Goal: Task Accomplishment & Management: Use online tool/utility

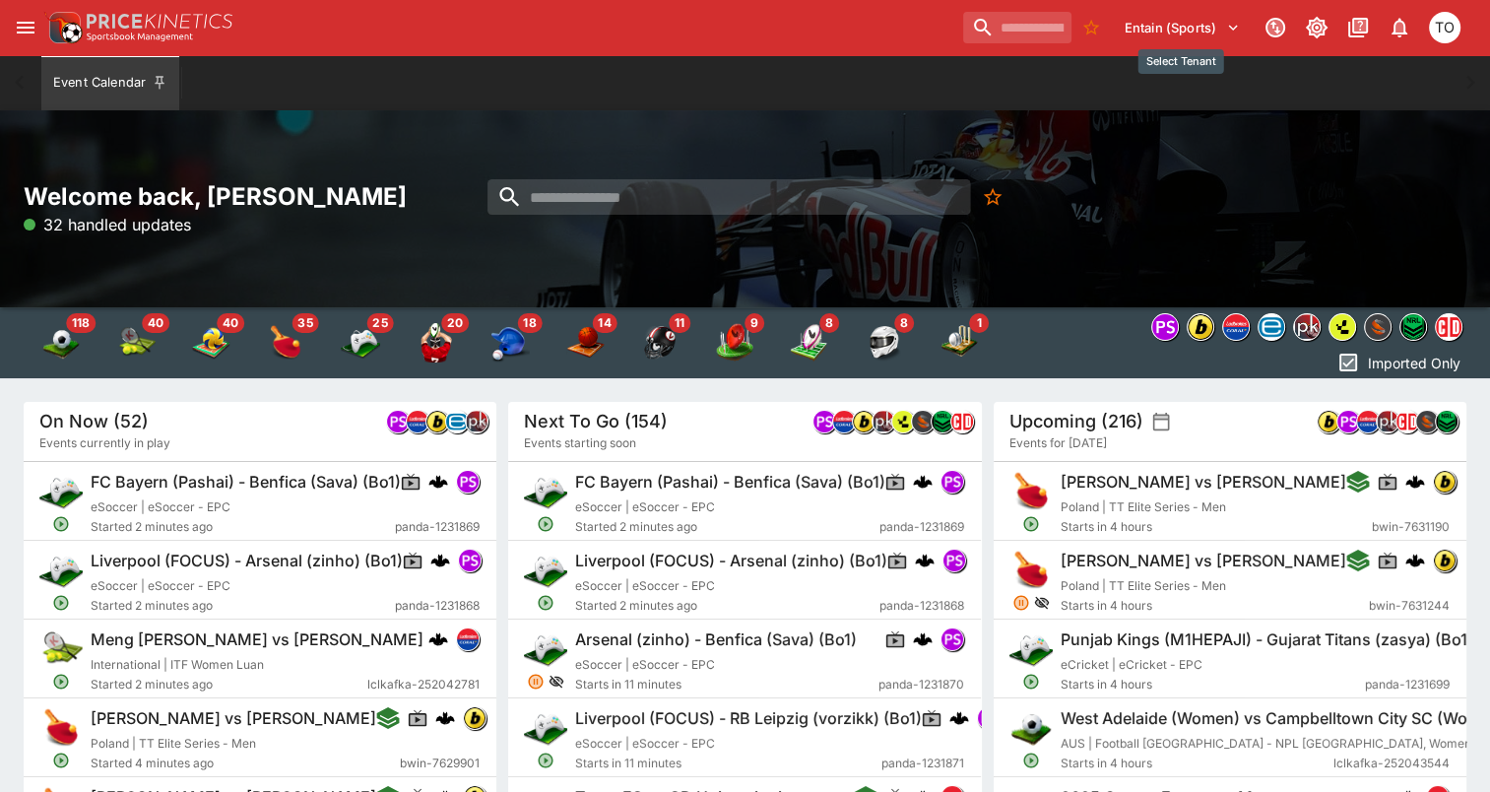
click at [1175, 14] on button "Entain (Sports)" at bounding box center [1182, 28] width 139 height 32
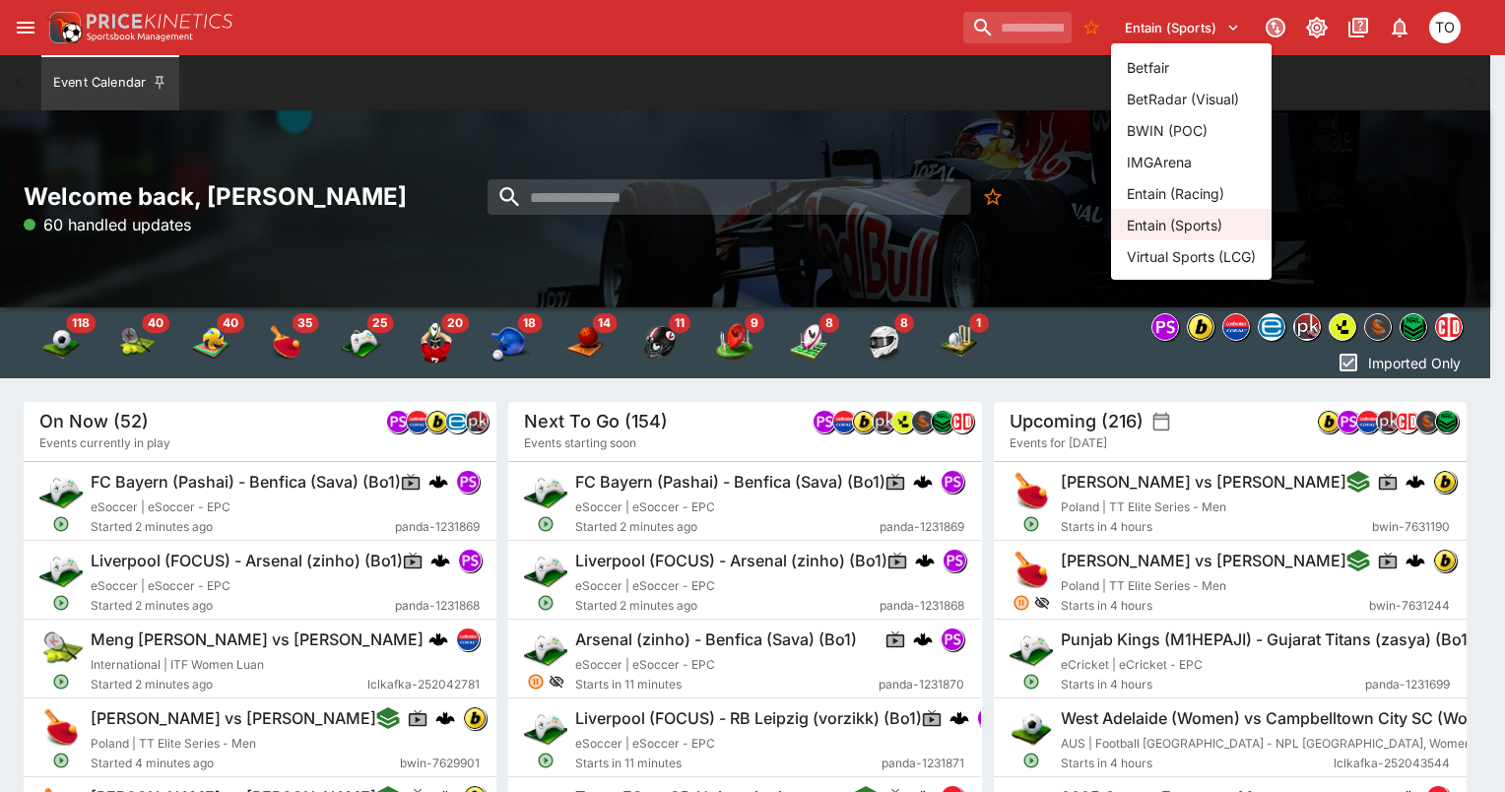
click at [1170, 191] on li "Entain (Racing)" at bounding box center [1191, 193] width 161 height 32
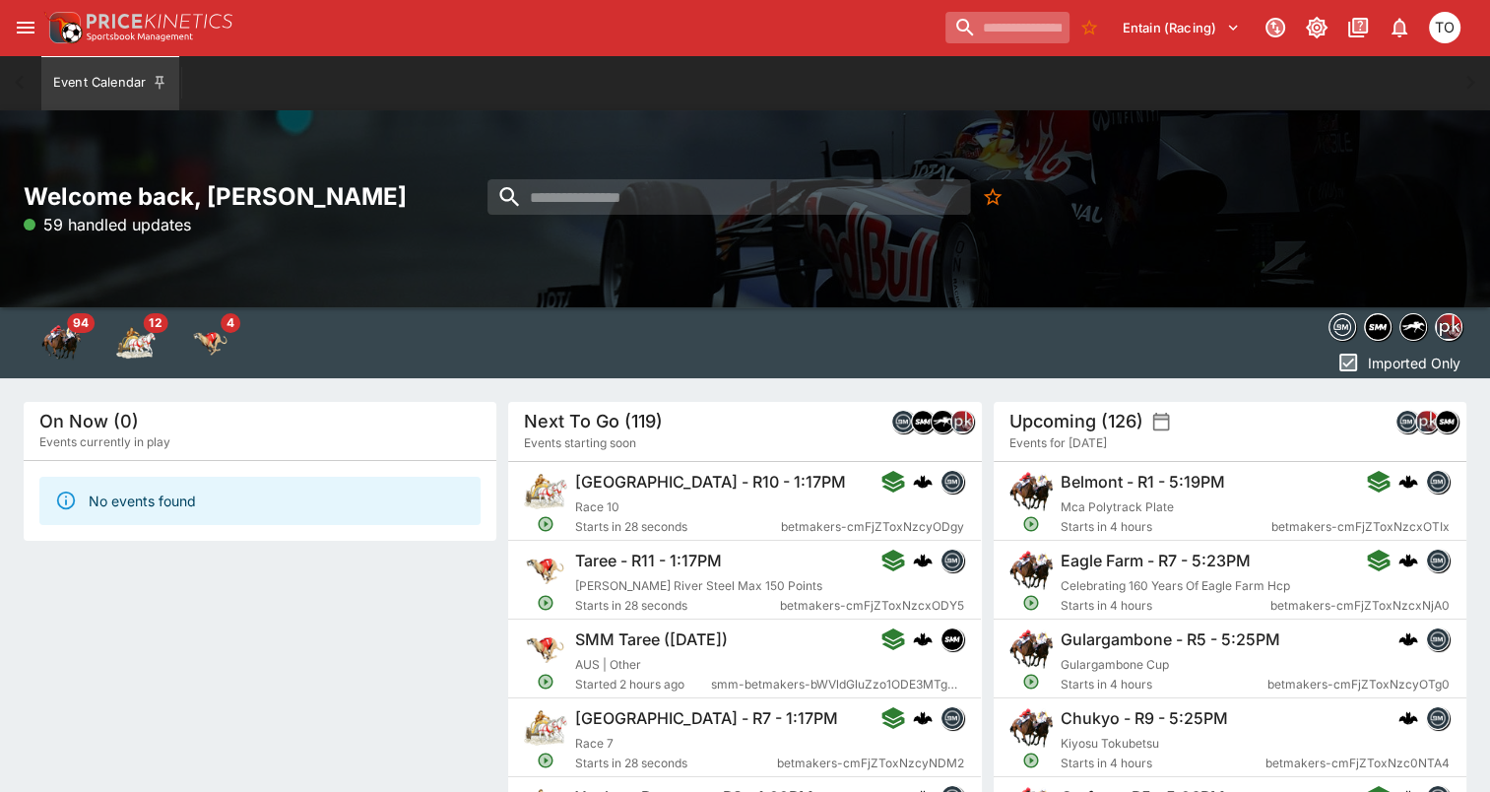
click at [981, 28] on input "search" at bounding box center [1008, 28] width 124 height 32
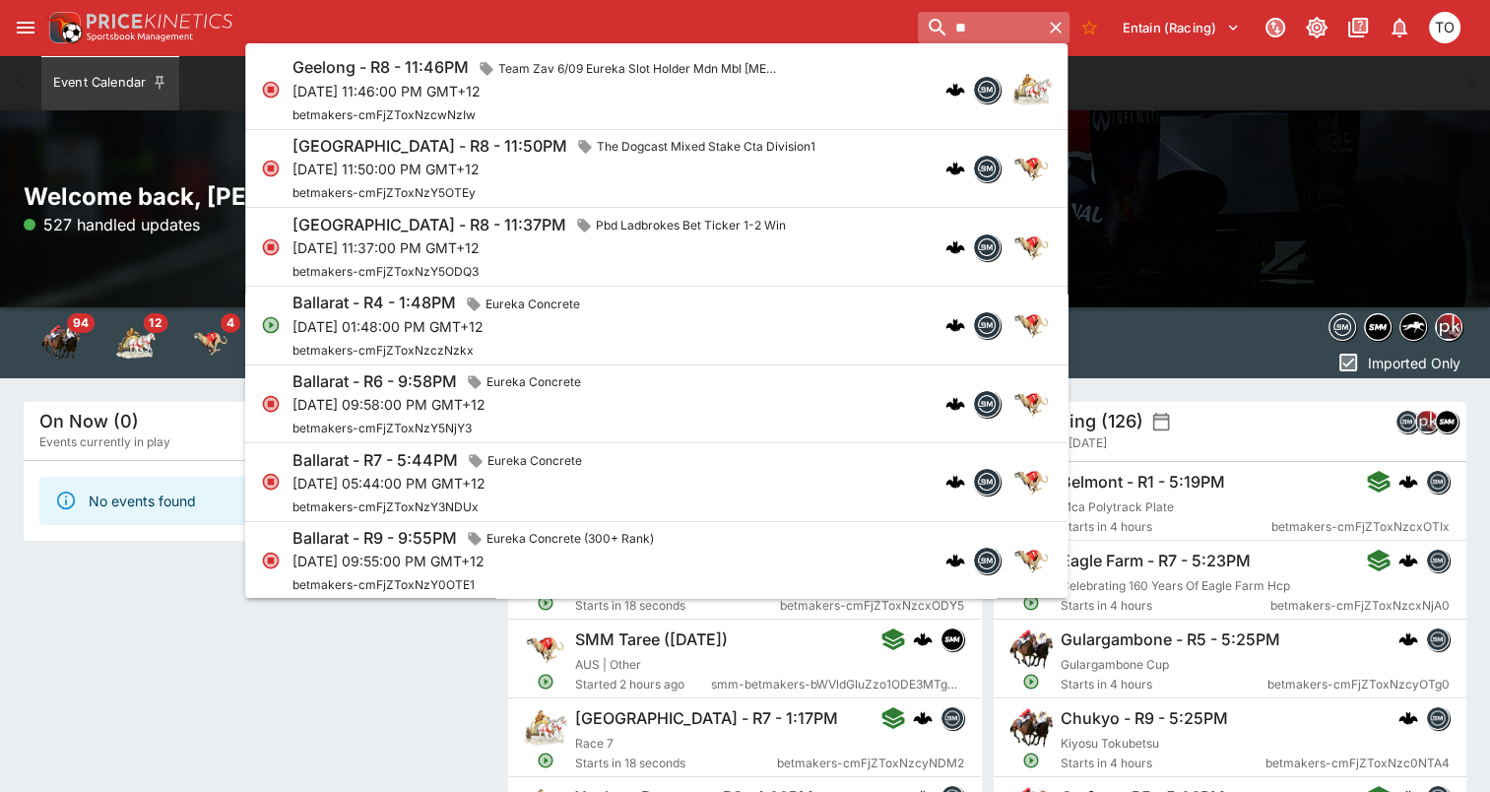
type input "*"
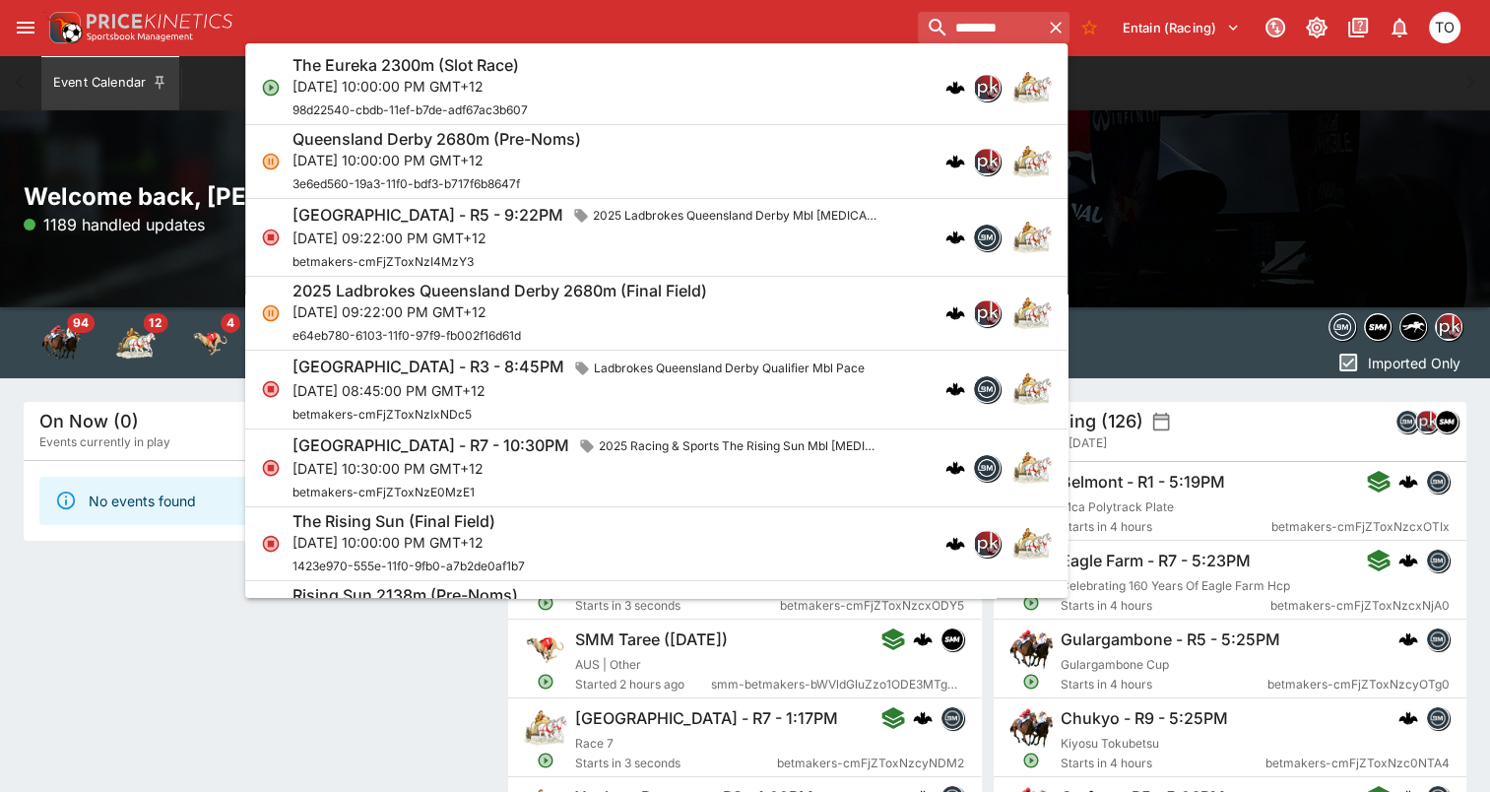
type input "********"
click at [705, 114] on div "The Eureka 2300m (Slot Race) [DATE] 10:00:00 PM GMT+12 98d22540-cbdb-11ef-b7de-…" at bounding box center [647, 87] width 708 height 65
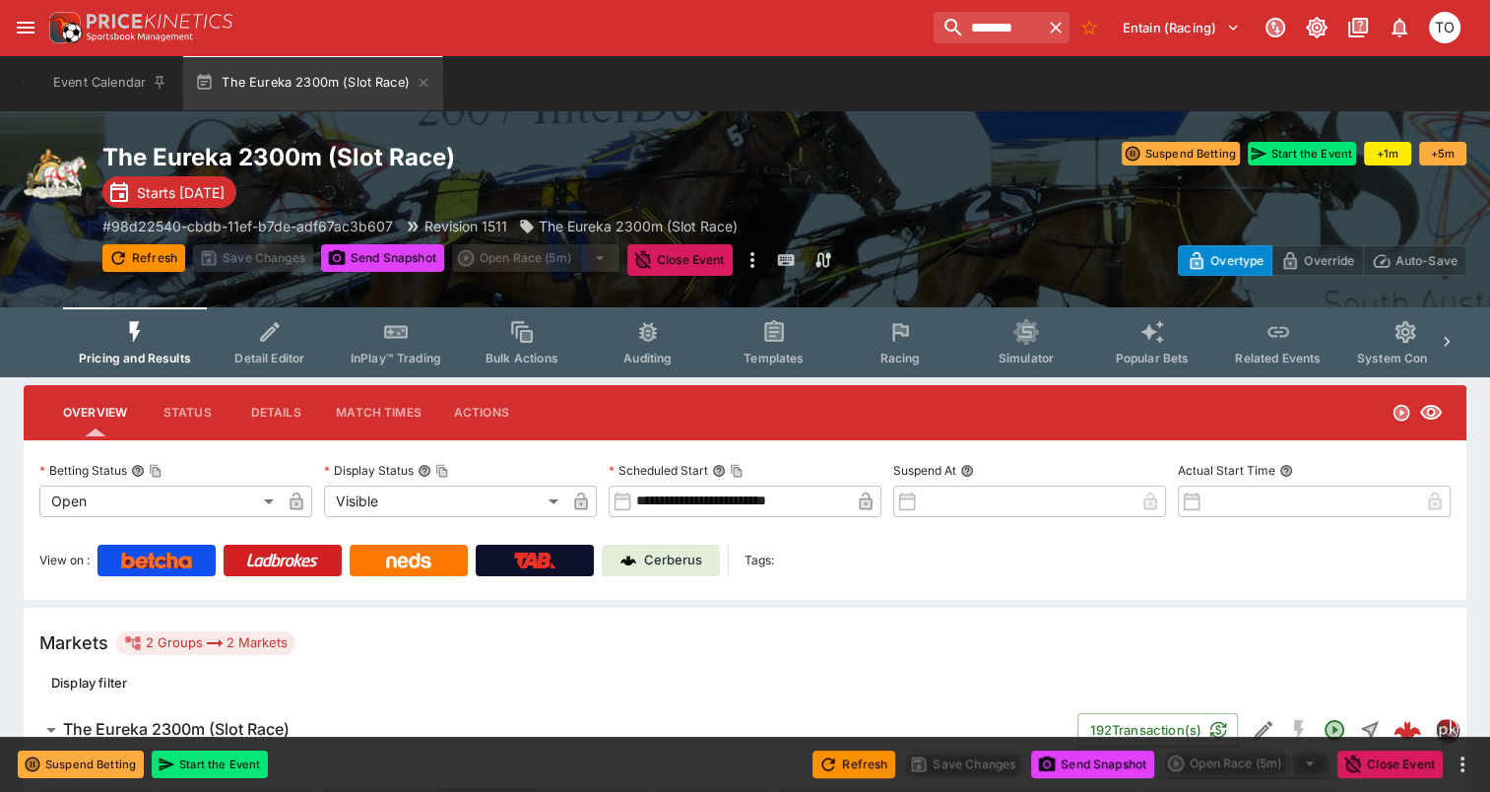
click at [705, 130] on div "The Eureka 2300m (Slot Race) Starts [DATE] # 98d22540-cbdb-11ef-b7de-adf67ac3b6…" at bounding box center [745, 208] width 1490 height 197
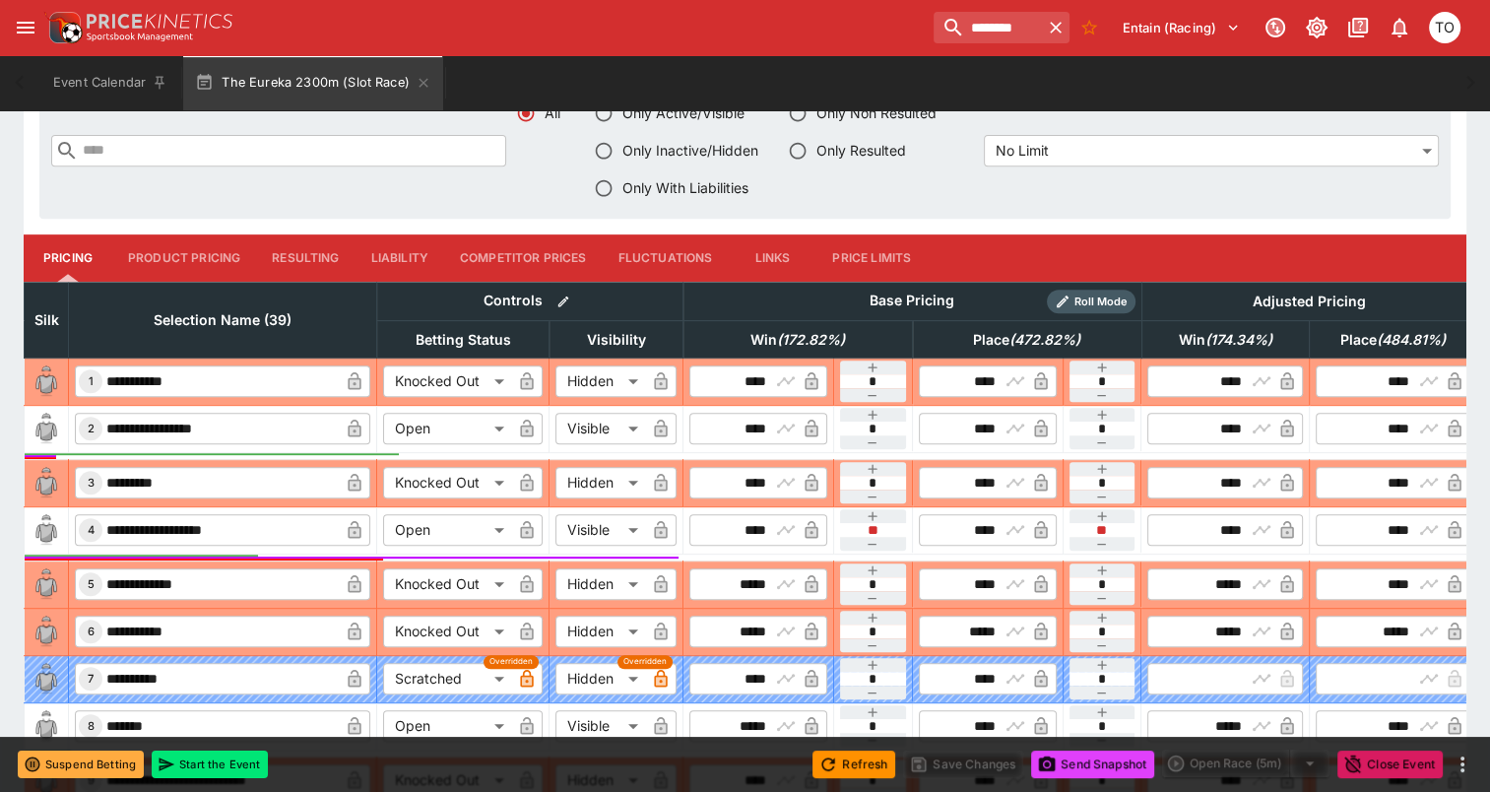
scroll to position [799, 0]
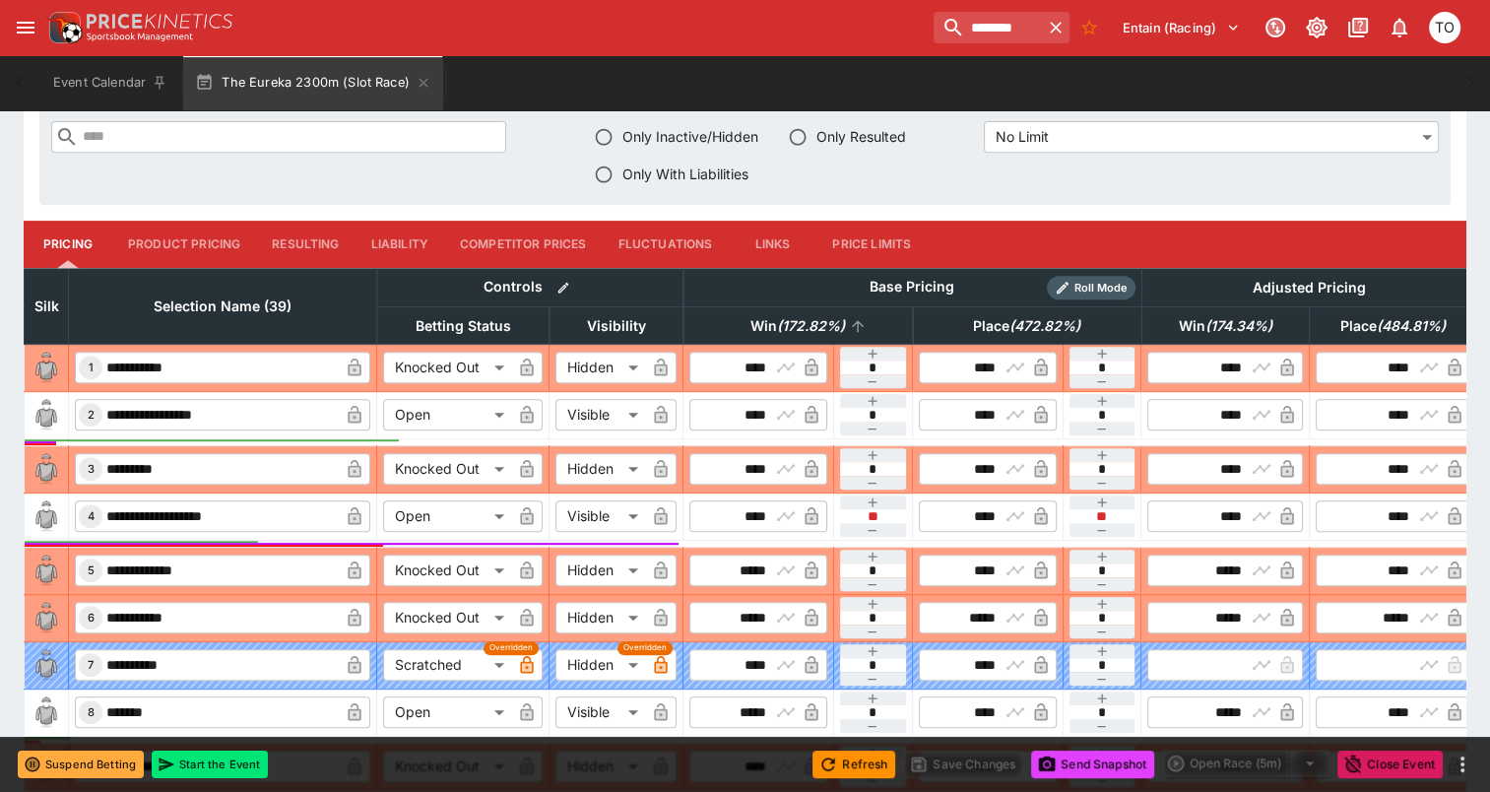
click at [777, 316] on em "( 172.82 %)" at bounding box center [811, 326] width 68 height 24
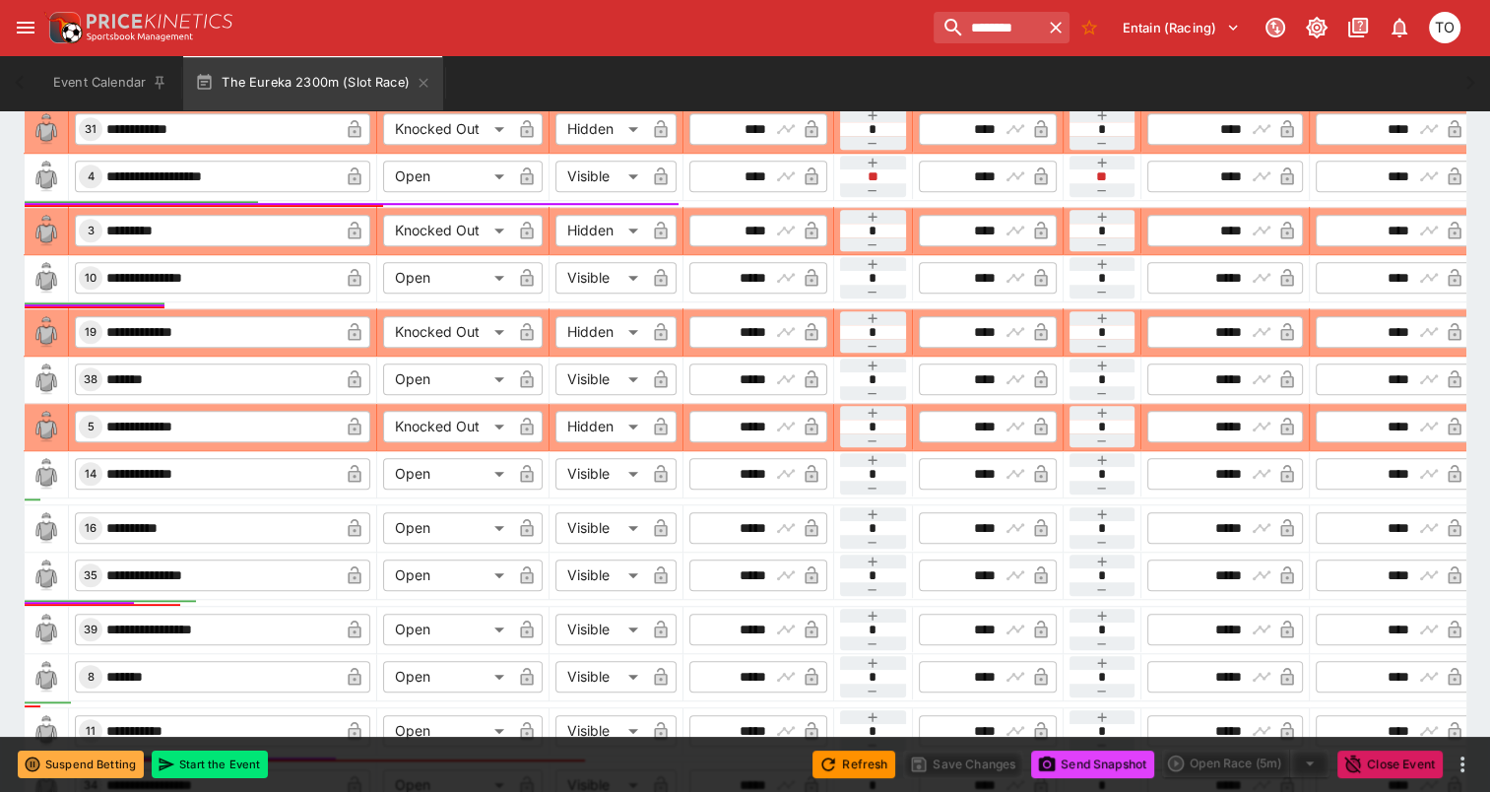
scroll to position [1467, 0]
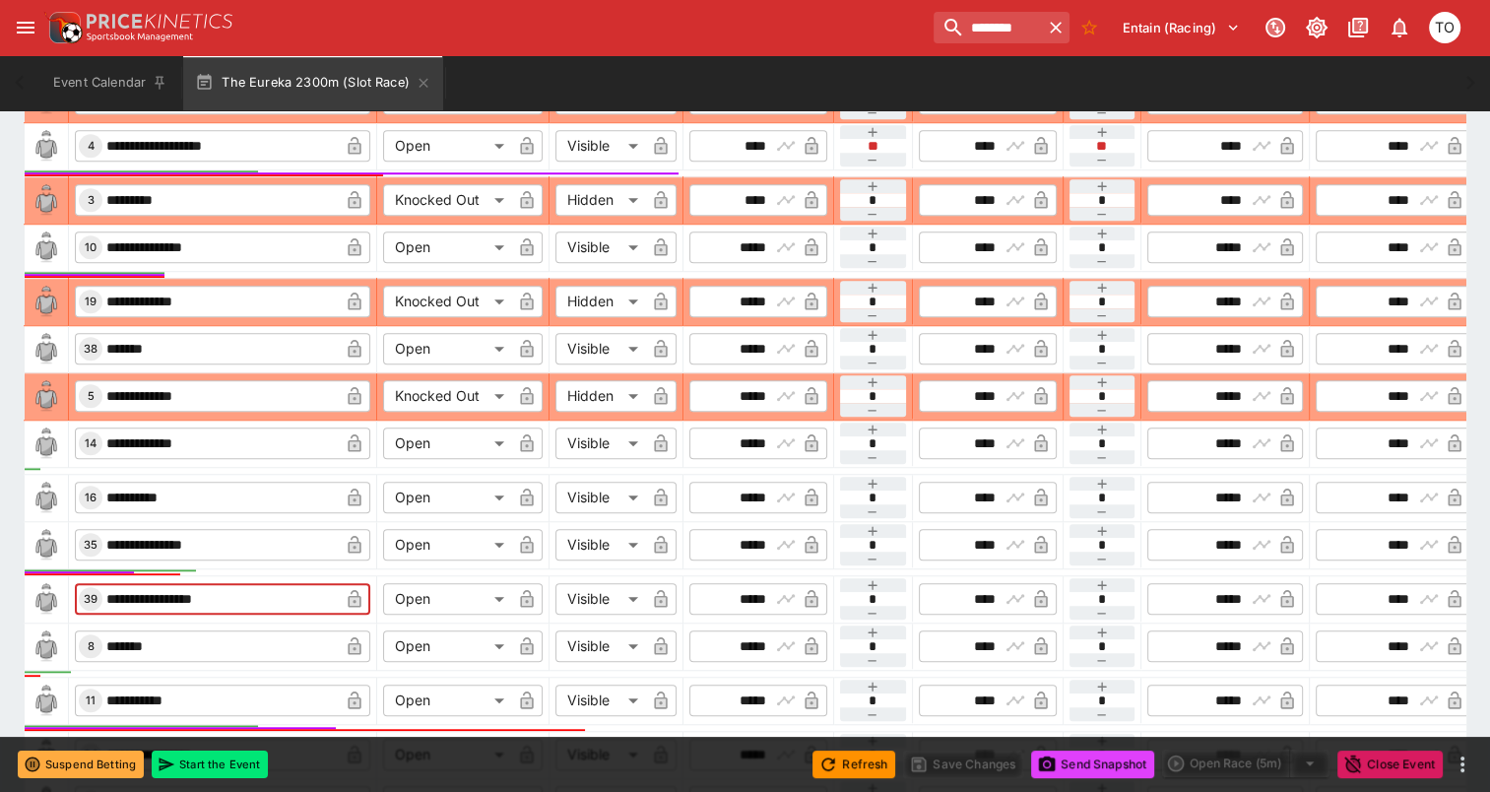
click at [257, 596] on input "**********" at bounding box center [220, 599] width 236 height 32
type input "**********"
click at [989, 766] on button "Save Changes" at bounding box center [963, 765] width 120 height 28
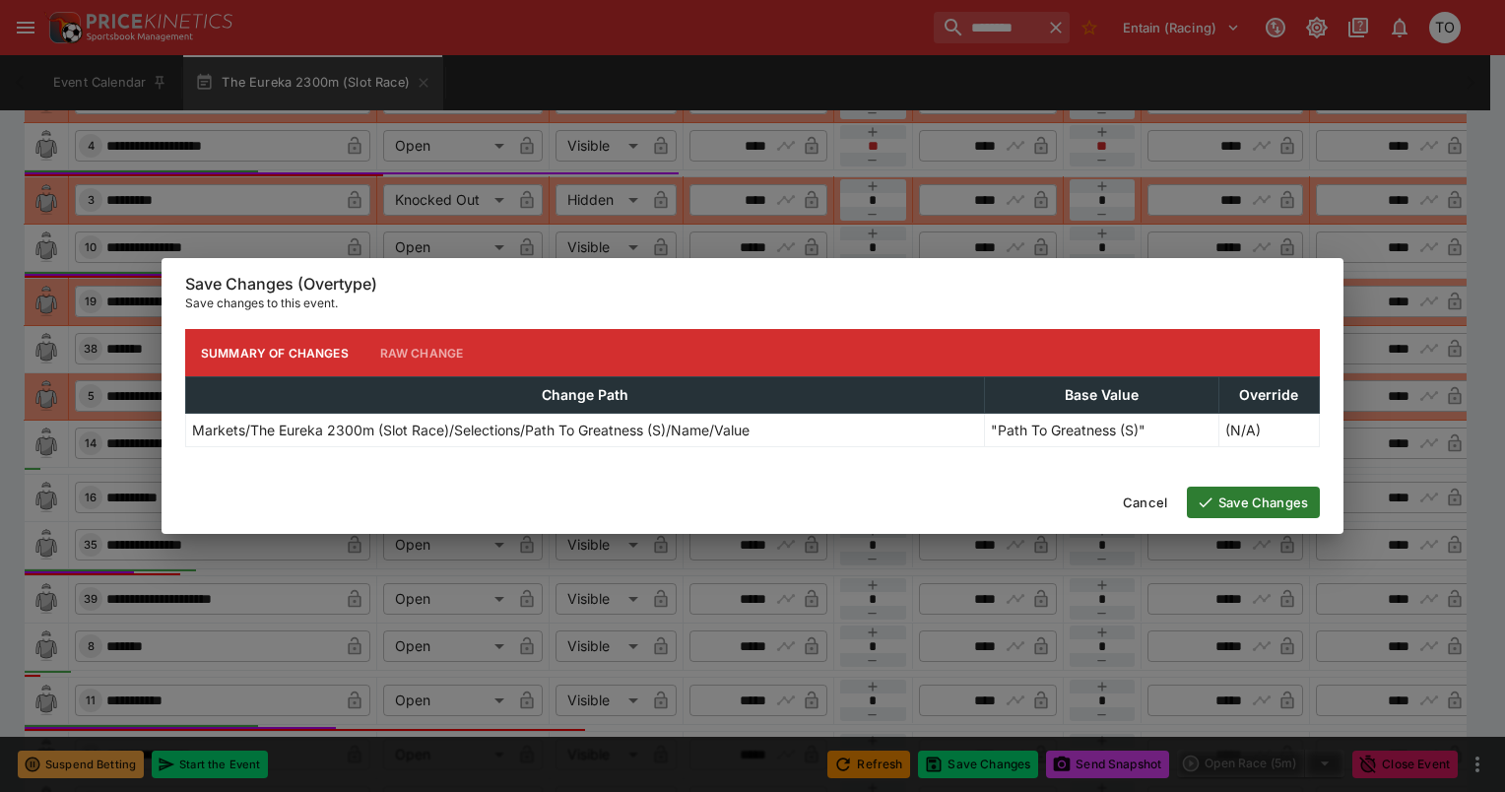
click at [1222, 508] on button "Save Changes" at bounding box center [1253, 503] width 133 height 32
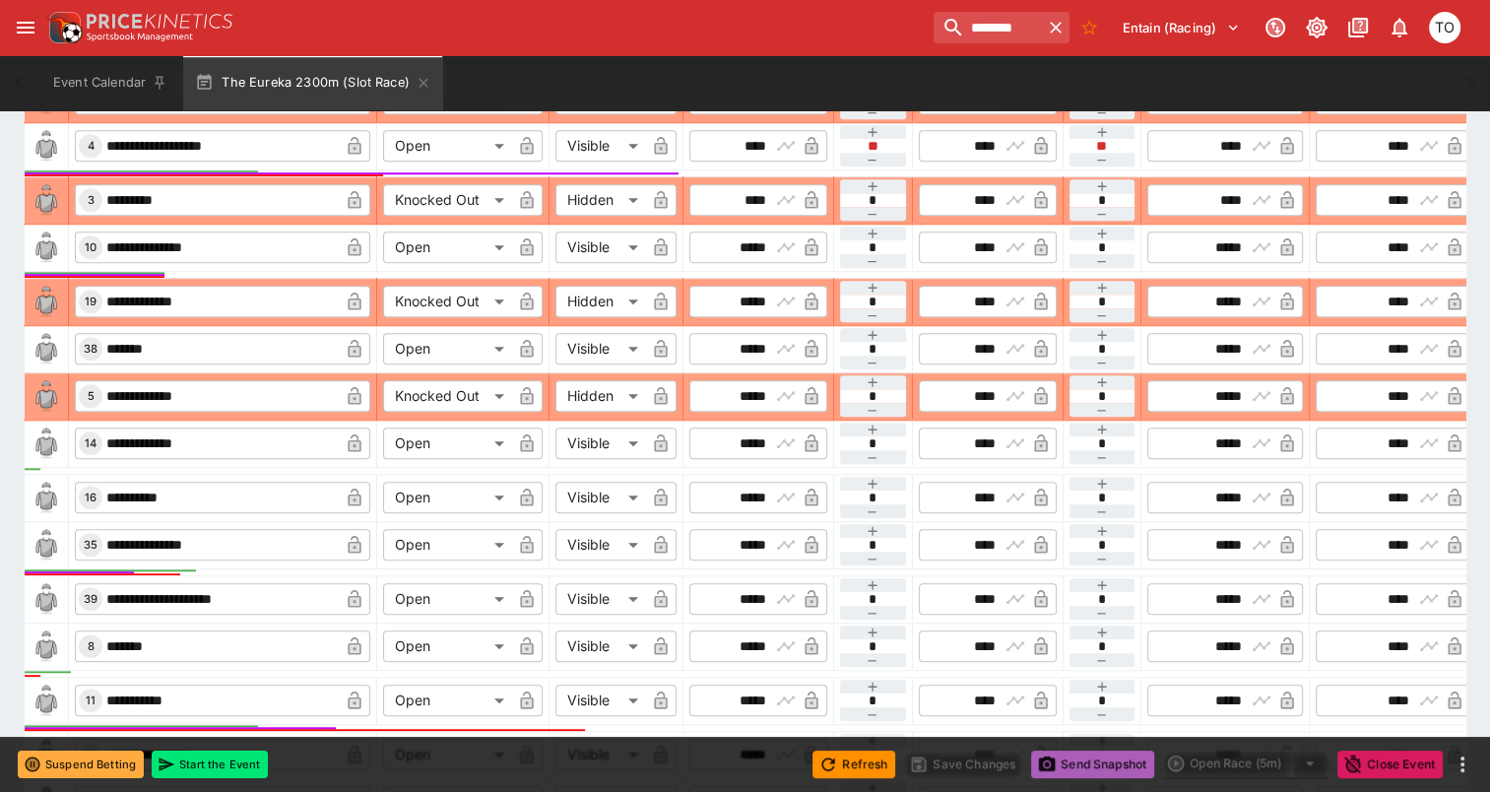
click at [1079, 761] on button "Send Snapshot" at bounding box center [1092, 765] width 123 height 28
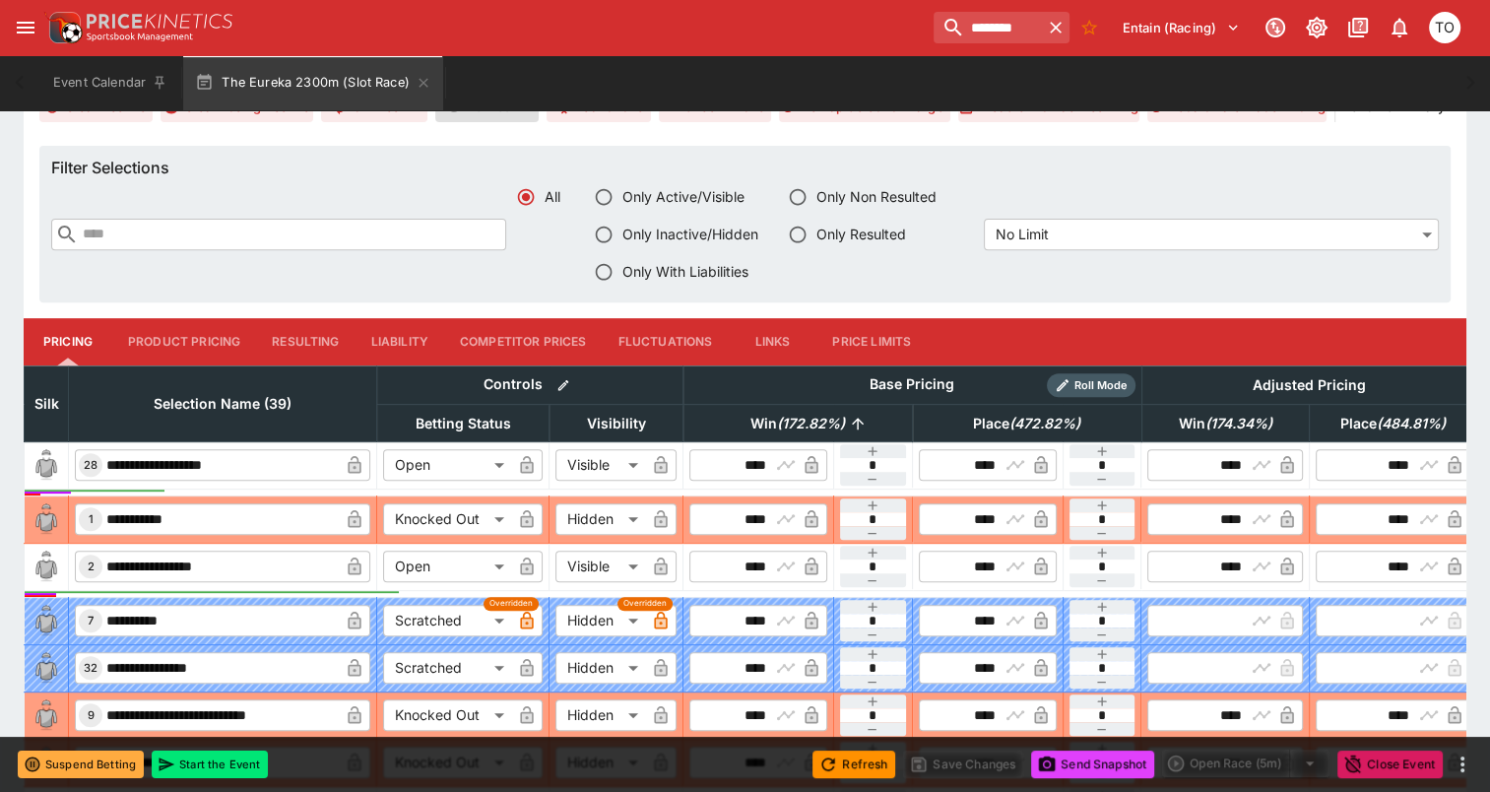
scroll to position [763, 0]
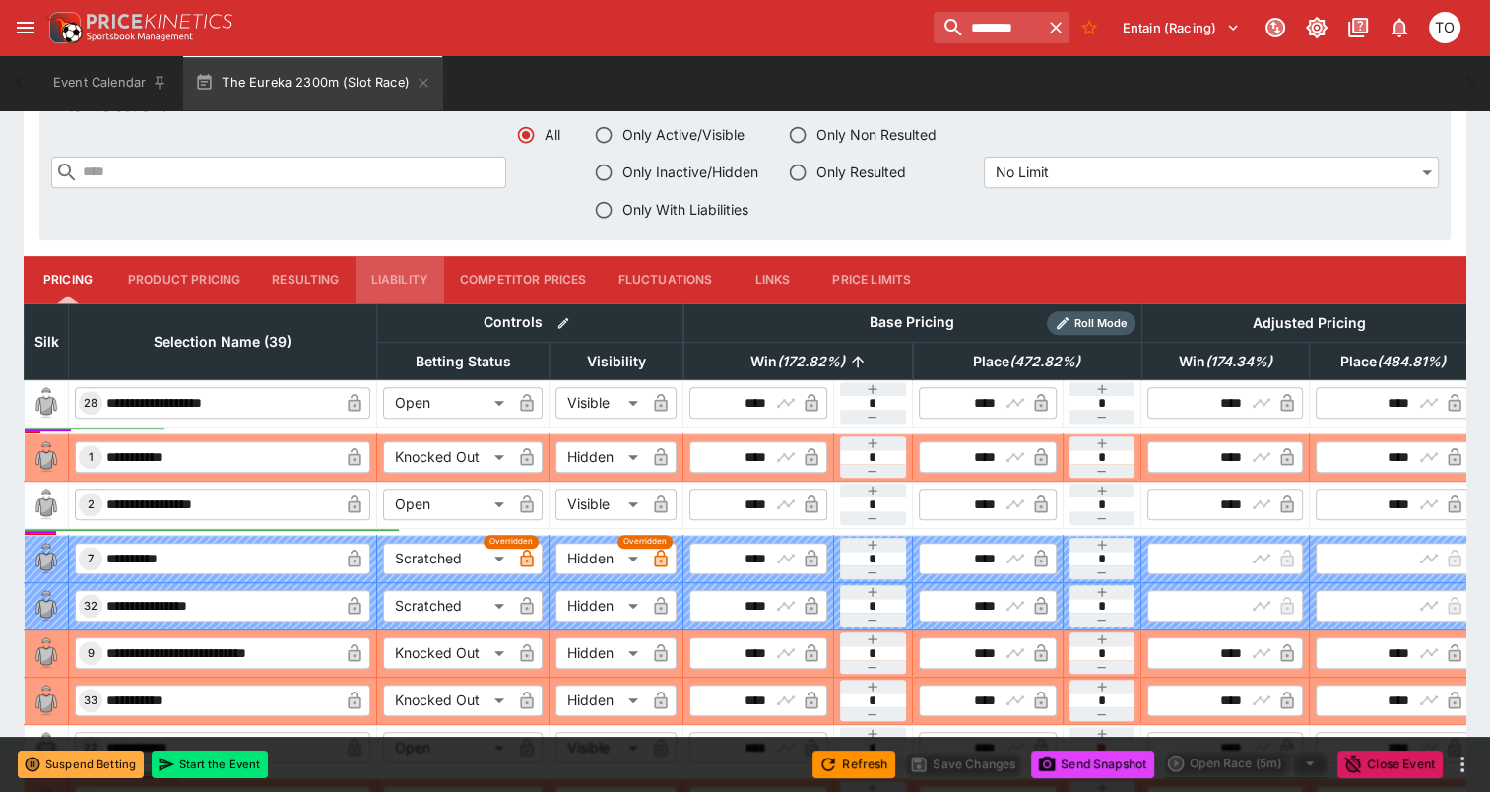
click at [378, 278] on button "Liability" at bounding box center [400, 279] width 89 height 47
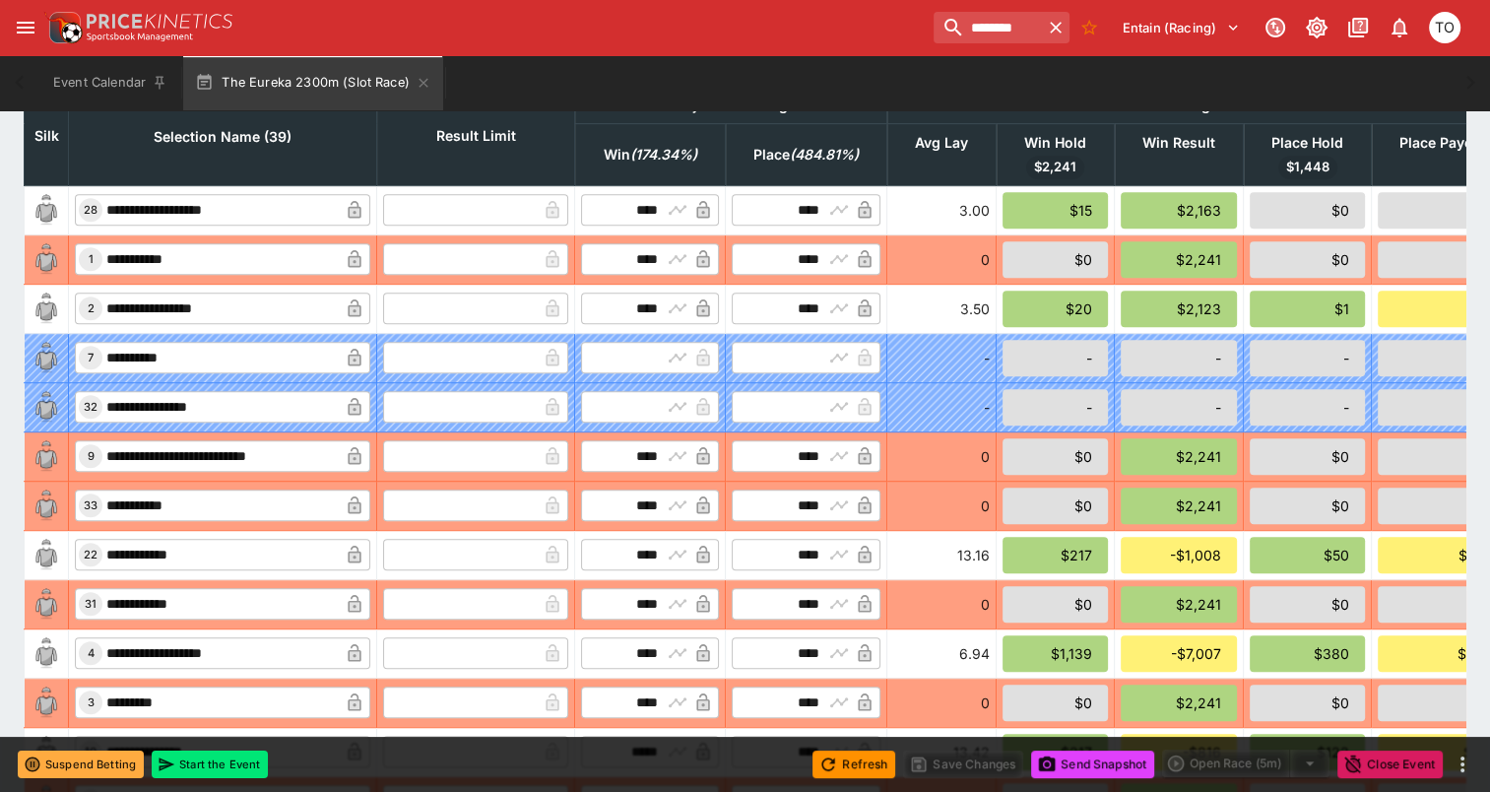
scroll to position [977, 0]
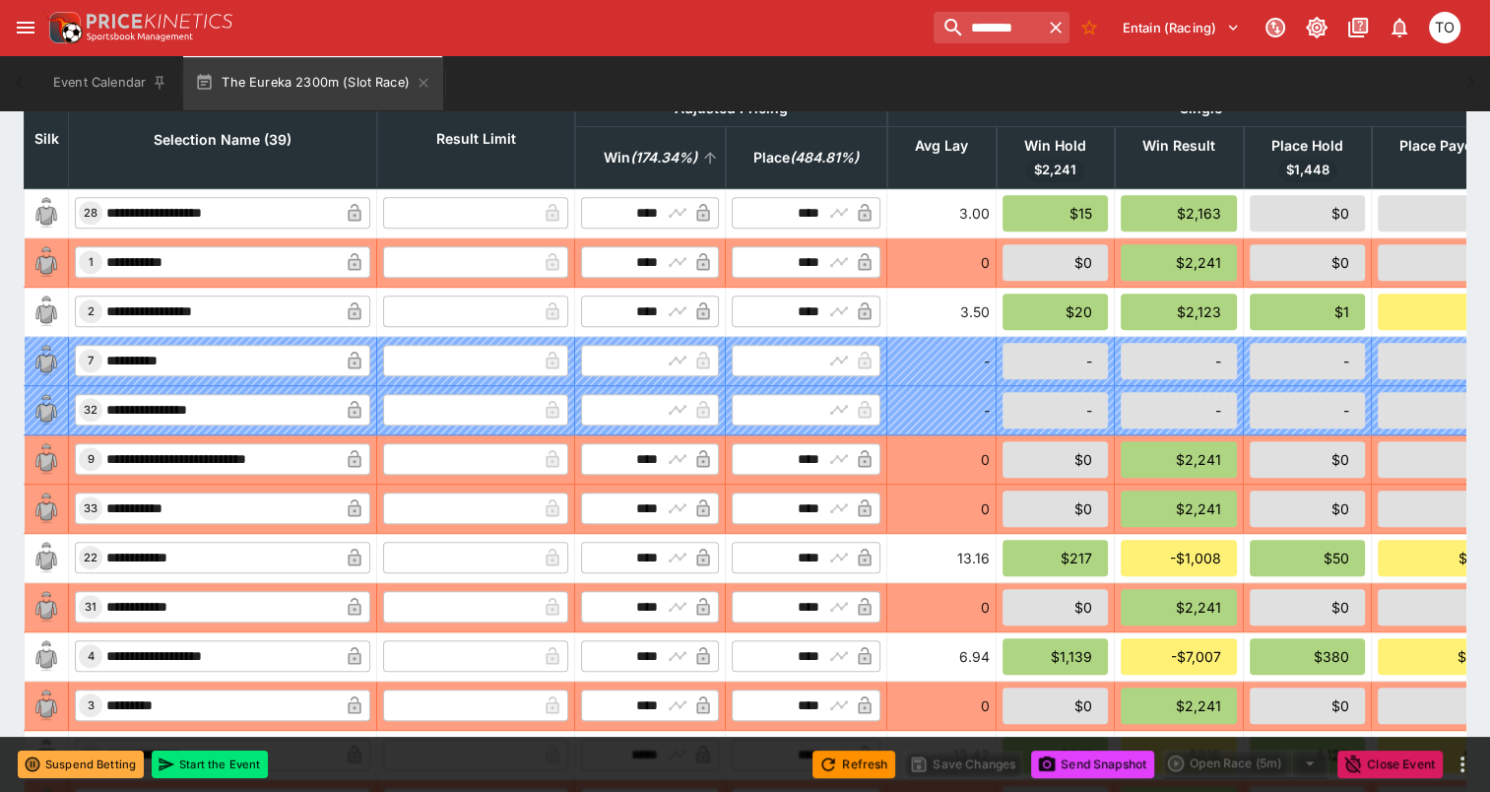
click at [681, 157] on em "( 174.34 %)" at bounding box center [663, 158] width 67 height 24
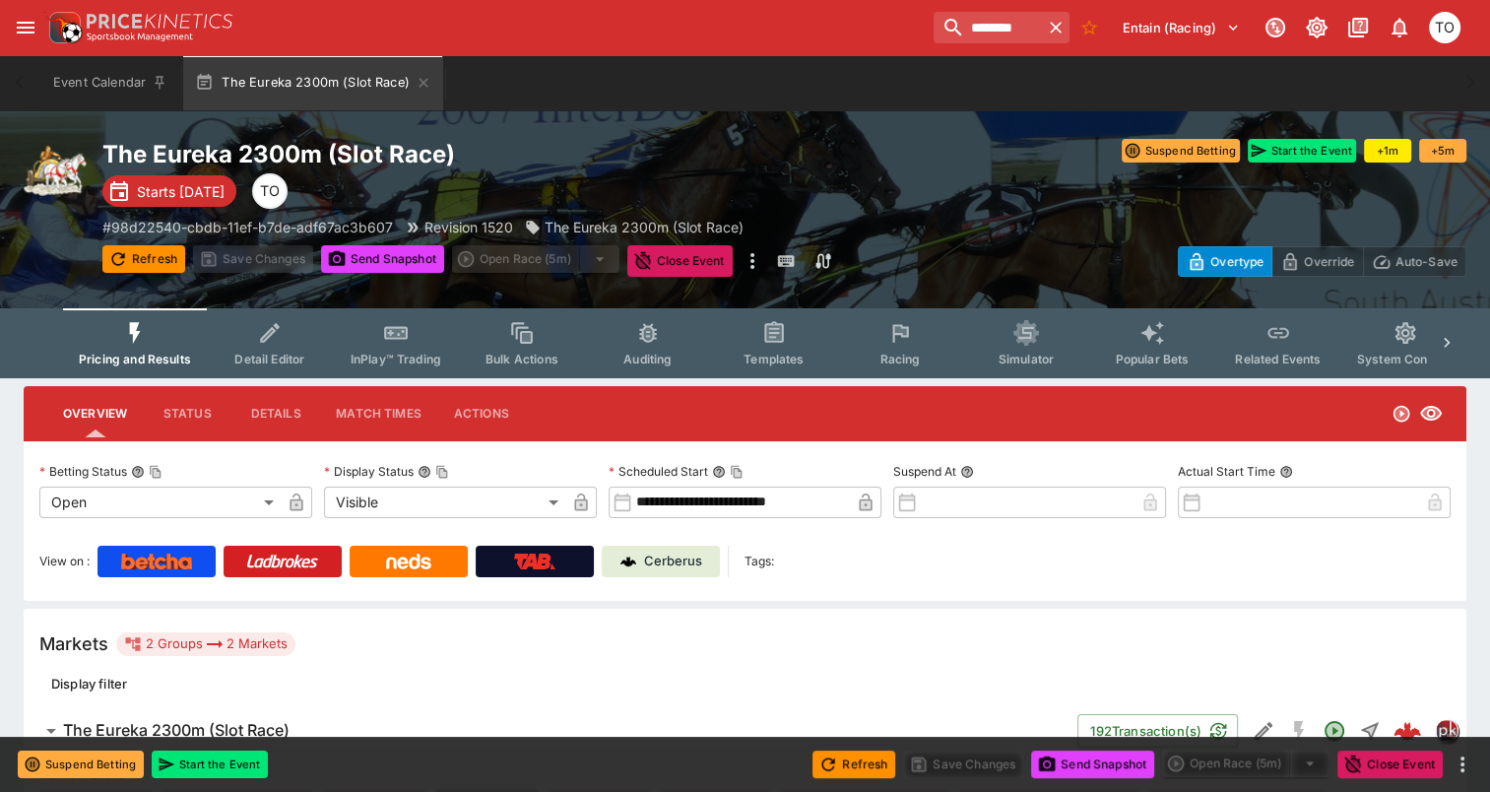
scroll to position [0, 0]
